Goal: Navigation & Orientation: Find specific page/section

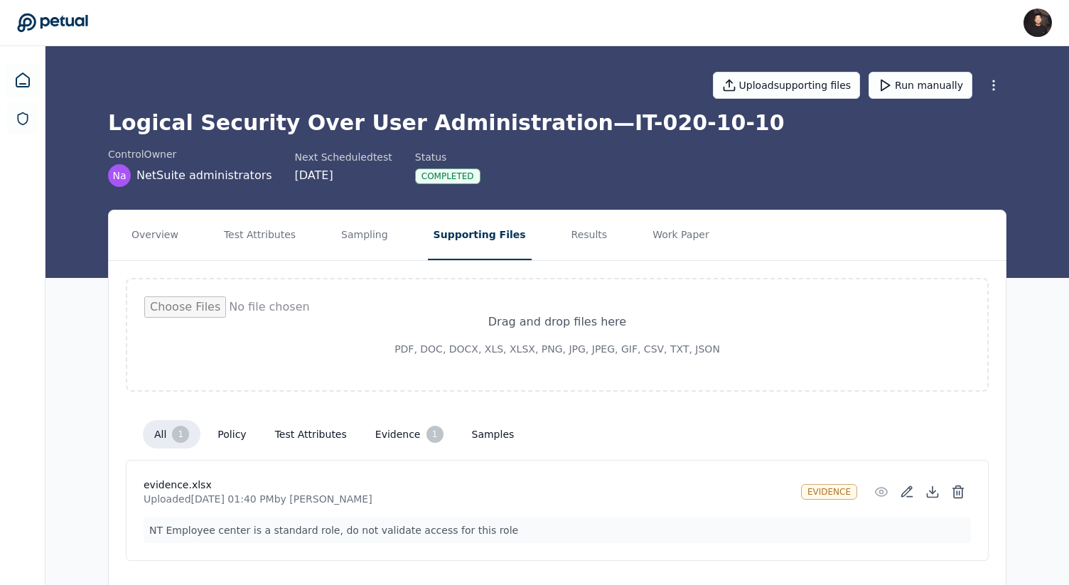
scroll to position [39, 0]
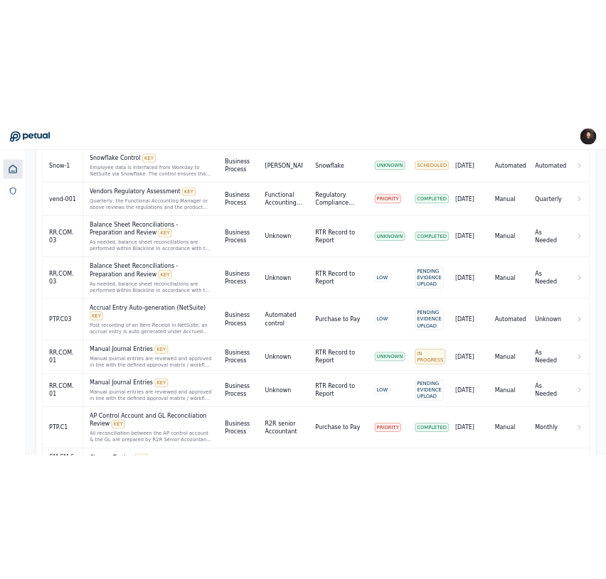
scroll to position [1359, 0]
